Goal: Task Accomplishment & Management: Manage account settings

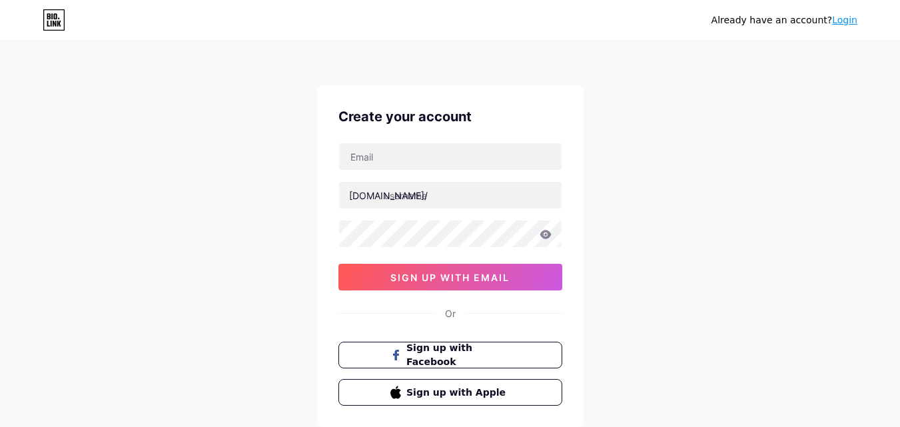
scroll to position [16, 0]
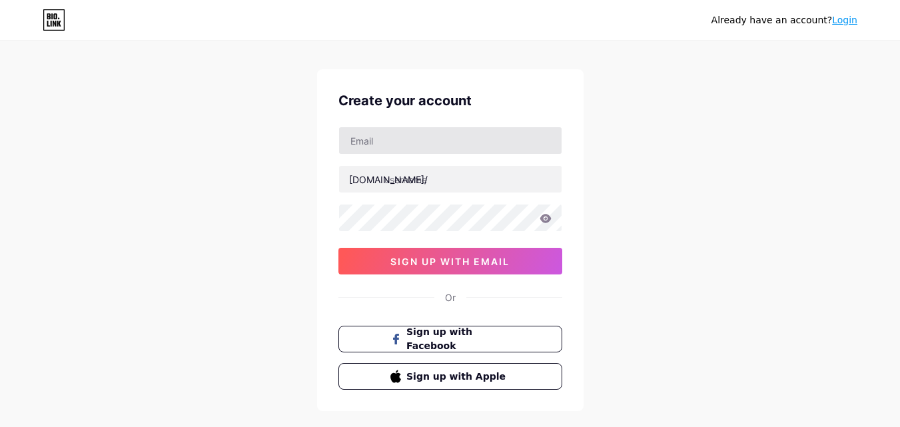
type input "[EMAIL_ADDRESS][DOMAIN_NAME]"
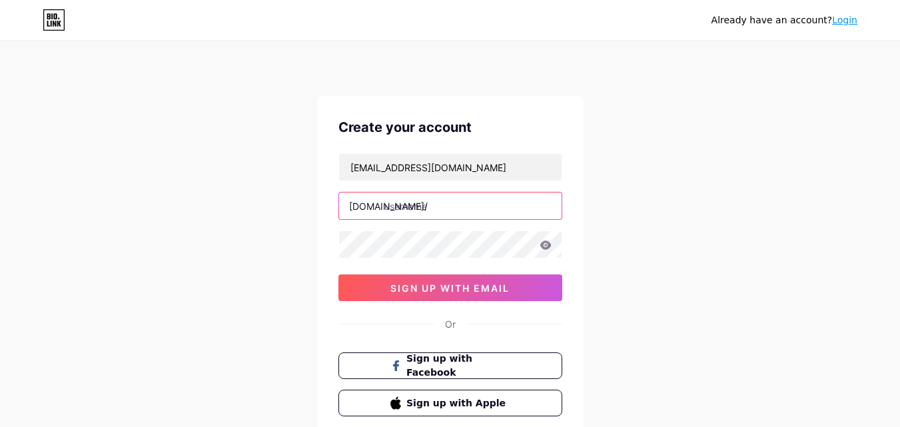
click at [410, 193] on input "text" at bounding box center [450, 206] width 222 height 27
paste input "webideasole"
type input "webideasole"
click at [620, 243] on div "Already have an account? Login Create your account webideasolutionca@gmail.com …" at bounding box center [450, 266] width 900 height 510
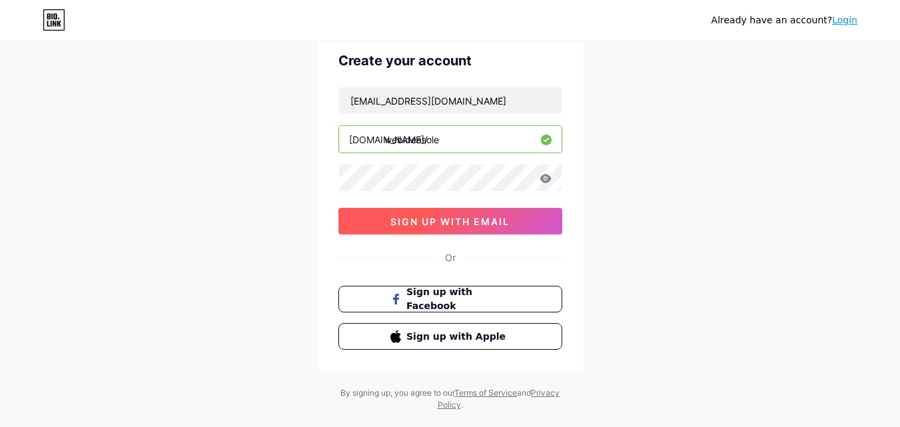
click at [449, 216] on span "sign up with email" at bounding box center [449, 221] width 119 height 11
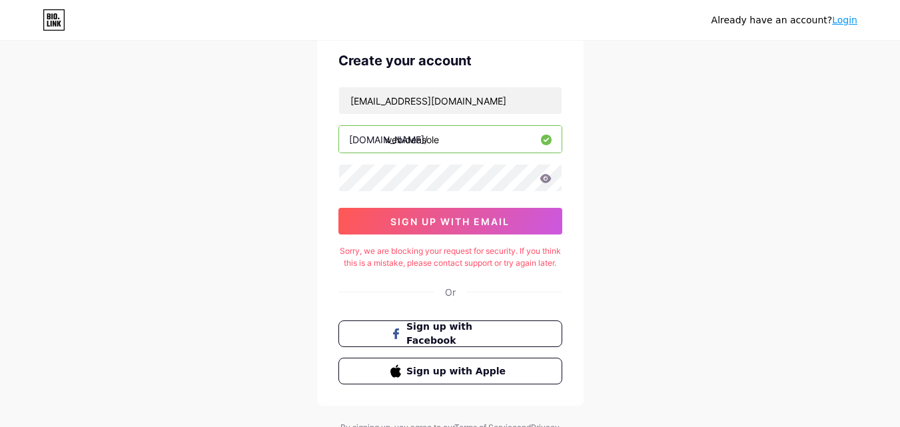
click at [545, 174] on icon at bounding box center [545, 178] width 11 height 9
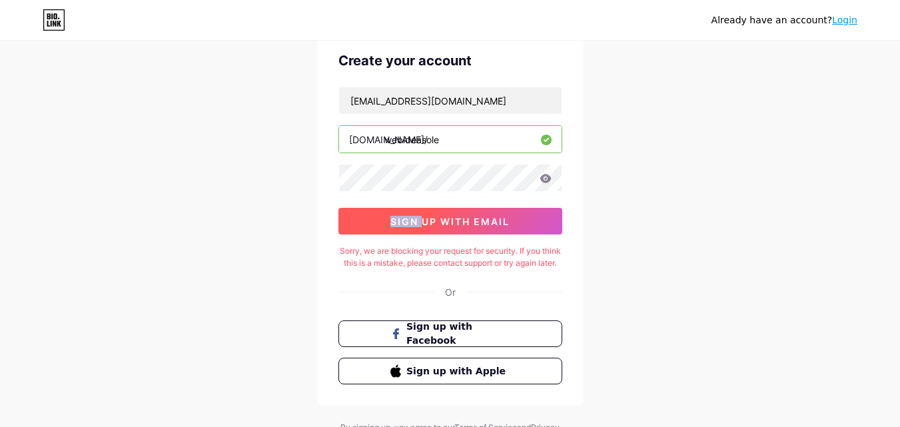
click at [498, 216] on span "sign up with email" at bounding box center [449, 221] width 119 height 11
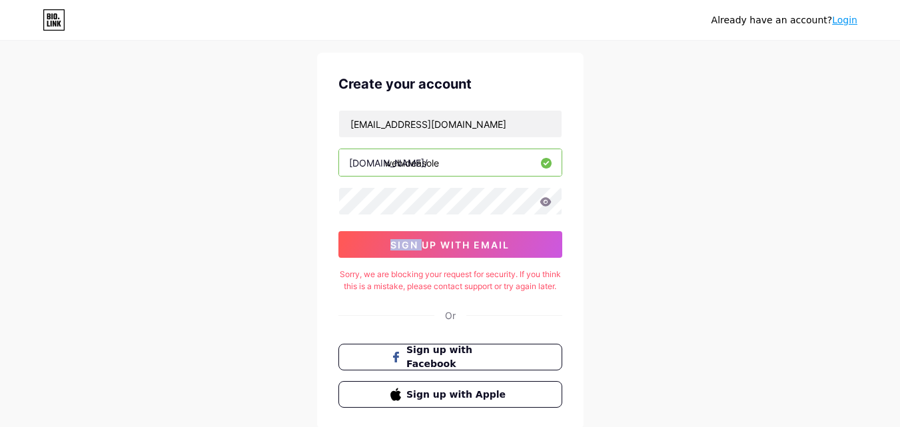
scroll to position [0, 0]
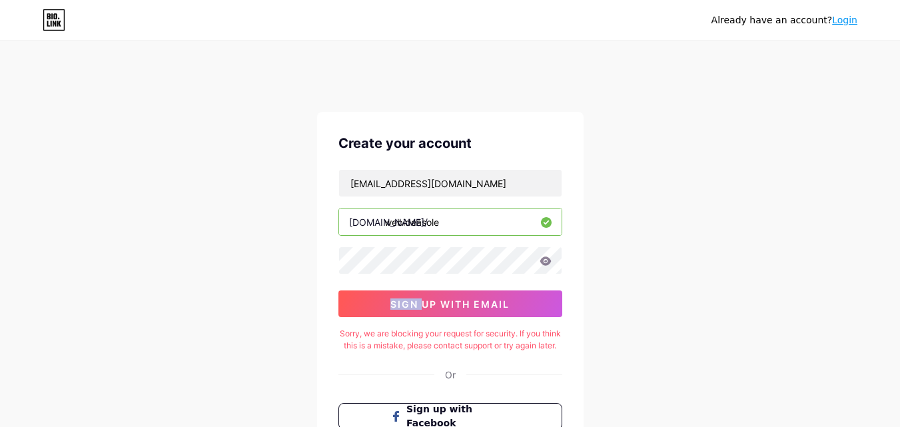
click at [849, 20] on link "Login" at bounding box center [844, 20] width 25 height 11
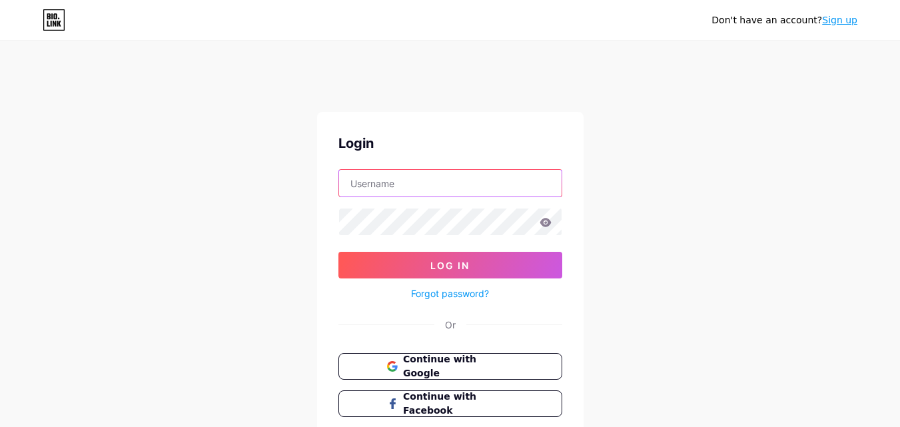
type input "[EMAIL_ADDRESS][DOMAIN_NAME]"
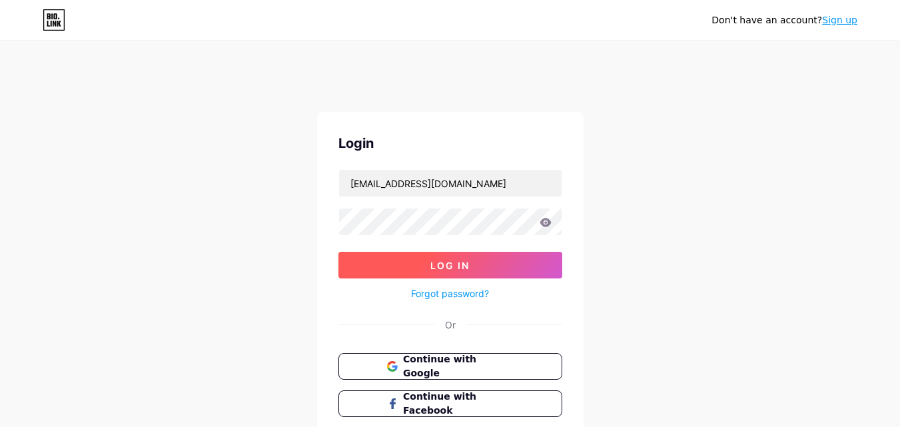
click at [468, 260] on span "Log In" at bounding box center [449, 265] width 39 height 11
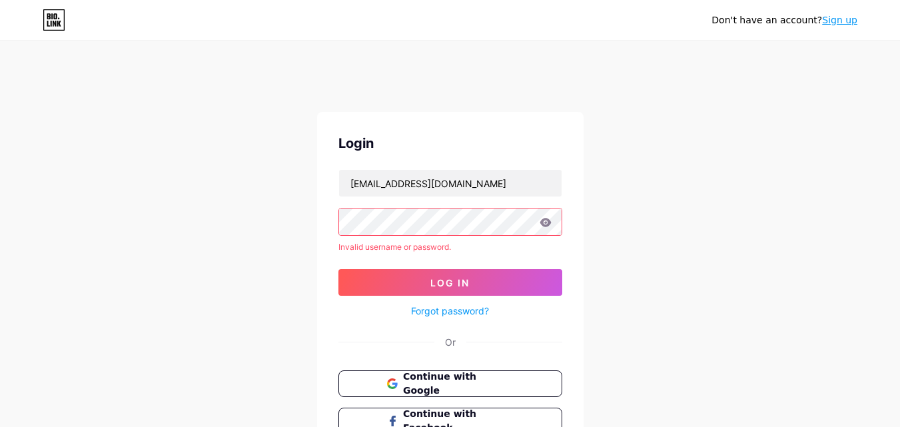
click at [846, 20] on link "Sign up" at bounding box center [839, 20] width 35 height 11
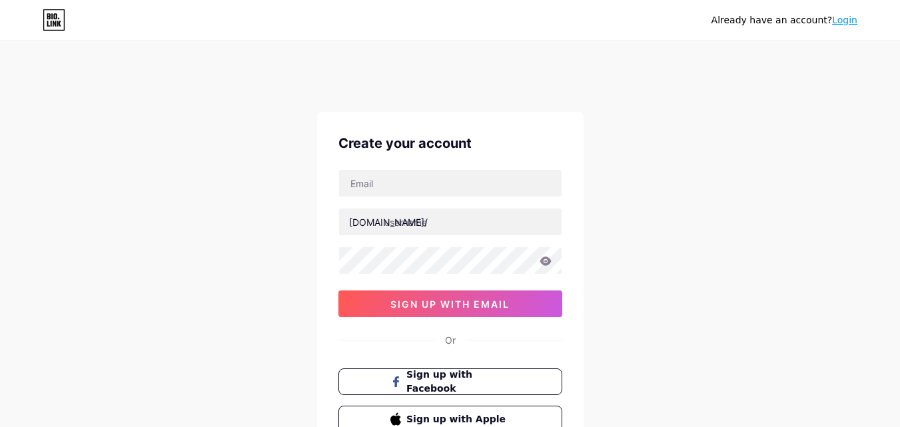
click at [59, 25] on icon at bounding box center [54, 19] width 23 height 21
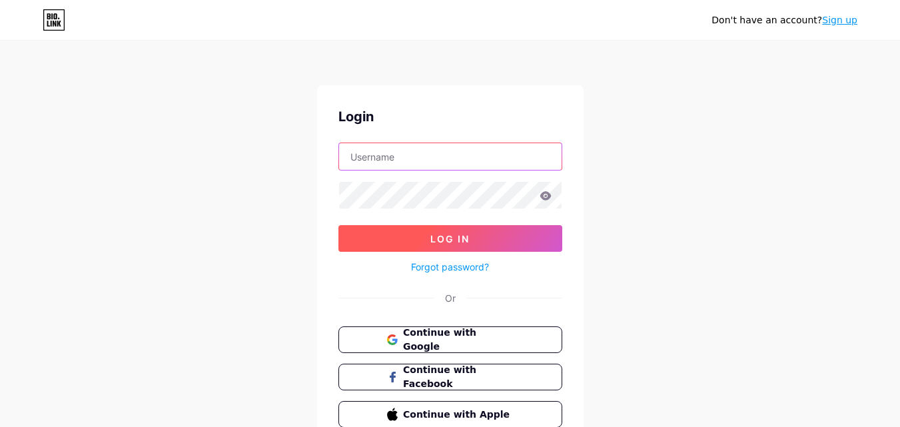
type input "[EMAIL_ADDRESS][DOMAIN_NAME]"
click at [455, 246] on button "Log In" at bounding box center [450, 238] width 224 height 27
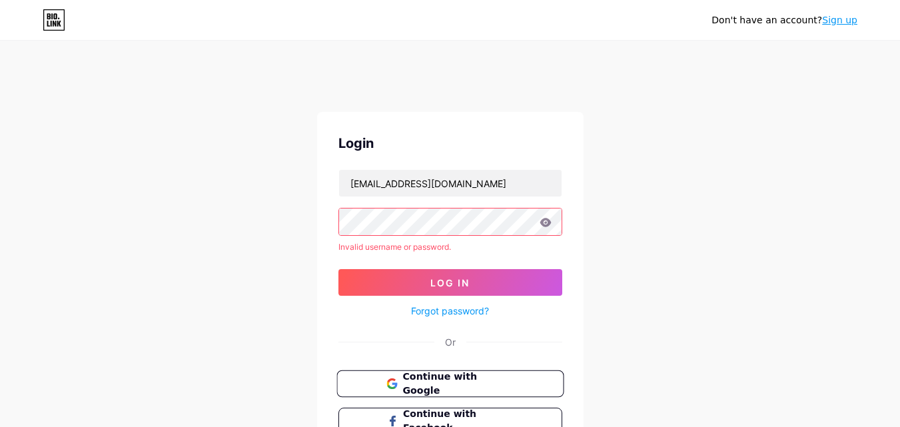
click at [456, 370] on span "Continue with Google" at bounding box center [457, 384] width 111 height 29
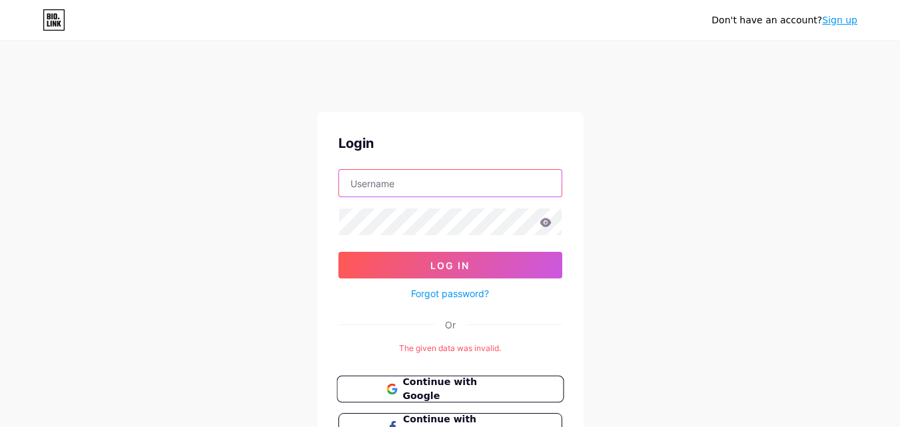
type input "[EMAIL_ADDRESS][DOMAIN_NAME]"
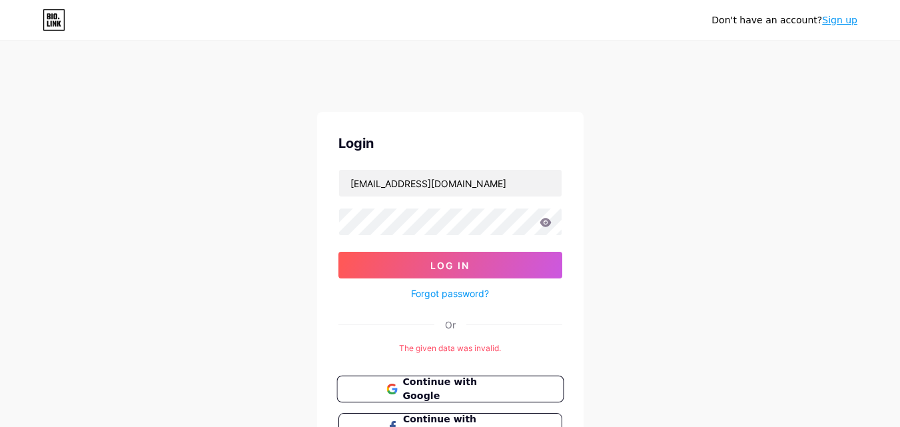
click at [456, 375] on span "Continue with Google" at bounding box center [457, 389] width 111 height 29
